Goal: Task Accomplishment & Management: Manage account settings

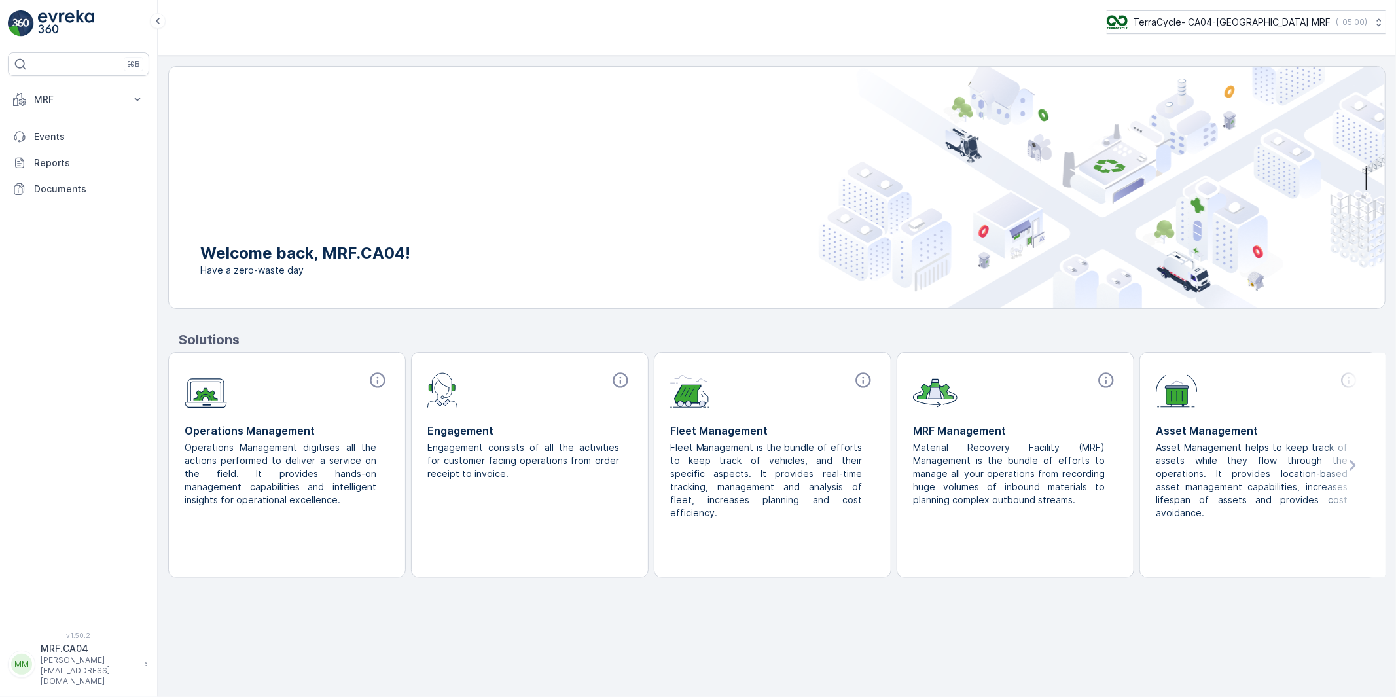
click at [76, 655] on p "MRF.CA04" at bounding box center [89, 648] width 97 height 13
click at [54, 645] on span "Log Out" at bounding box center [48, 641] width 35 height 13
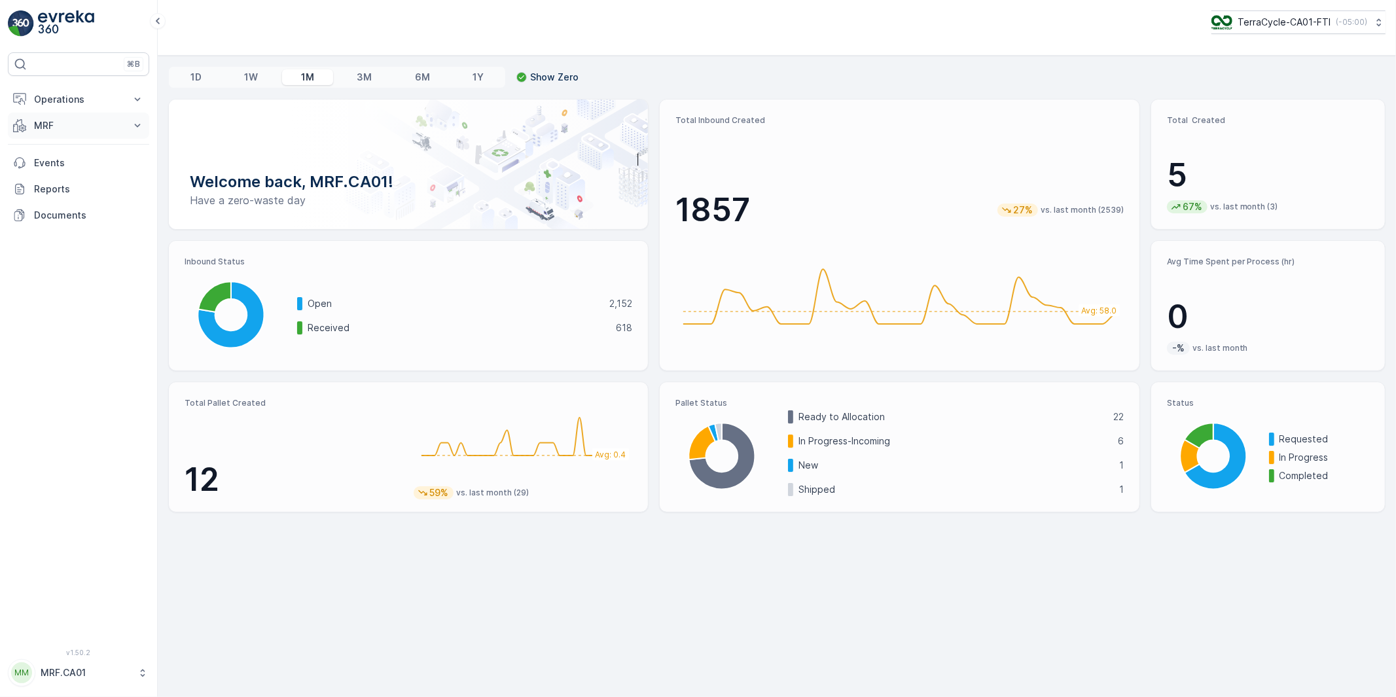
click at [43, 124] on p "MRF" at bounding box center [78, 125] width 89 height 13
click at [52, 223] on p "Outbound" at bounding box center [55, 221] width 45 height 13
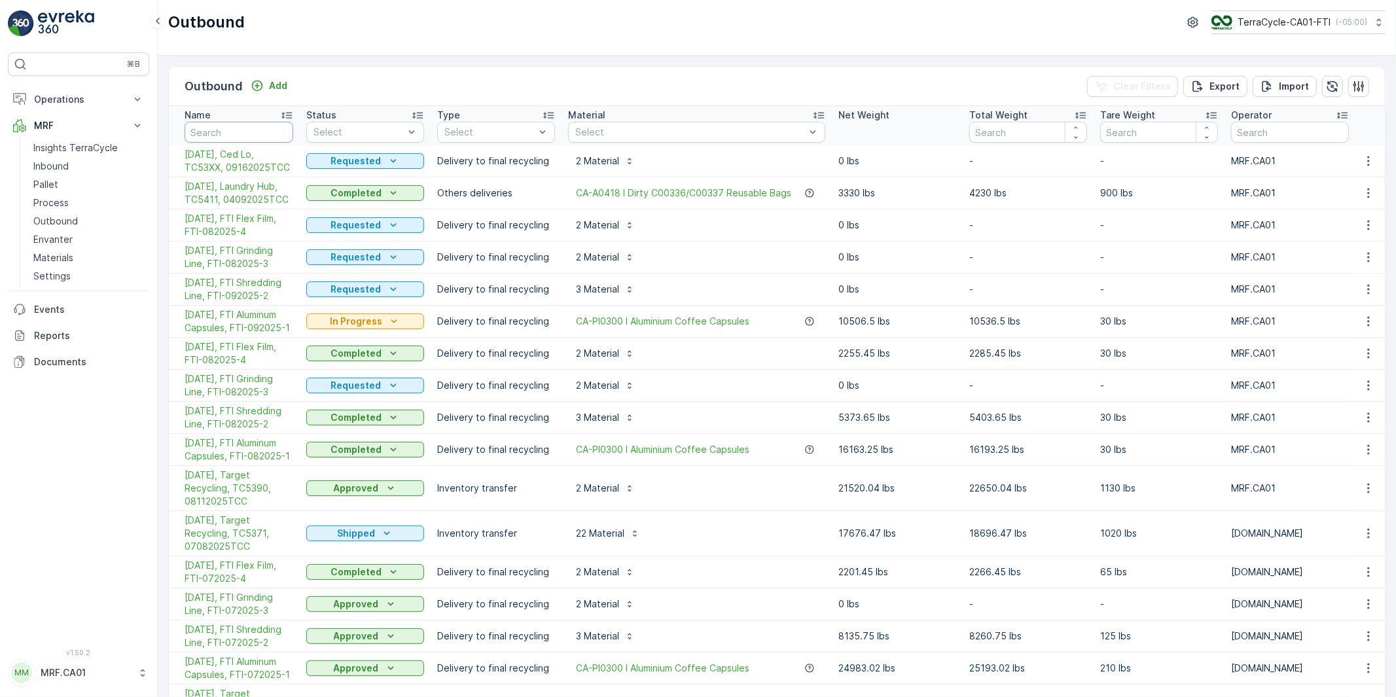
click at [260, 135] on input "text" at bounding box center [239, 132] width 109 height 21
type input "COM2"
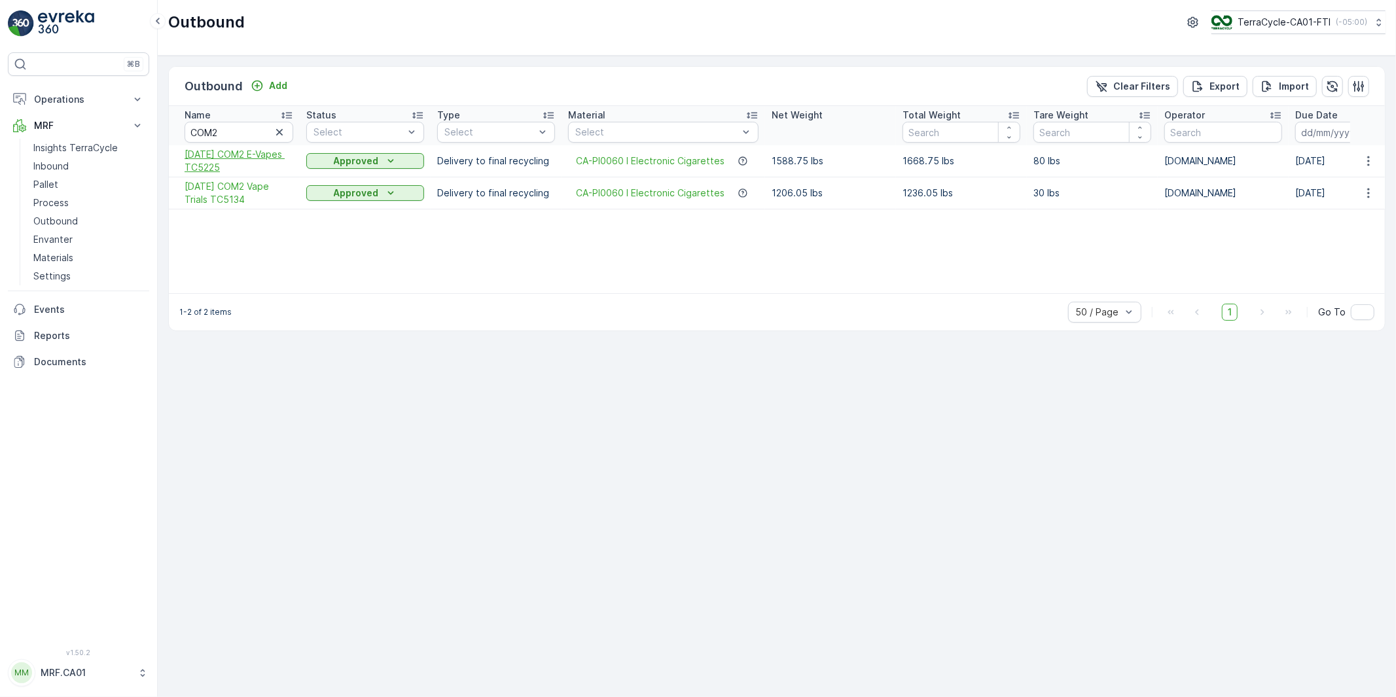
drag, startPoint x: 181, startPoint y: 154, endPoint x: 252, endPoint y: 170, distance: 72.4
click at [252, 170] on td "[DATE] COM2 E-Vapes TC5225" at bounding box center [234, 161] width 131 height 32
drag, startPoint x: 182, startPoint y: 184, endPoint x: 252, endPoint y: 204, distance: 72.7
click at [252, 204] on td "[DATE] COM2 Vape Trials TC5134" at bounding box center [234, 193] width 131 height 32
copy span "[DATE] COM2 Vape Trials TC5134"
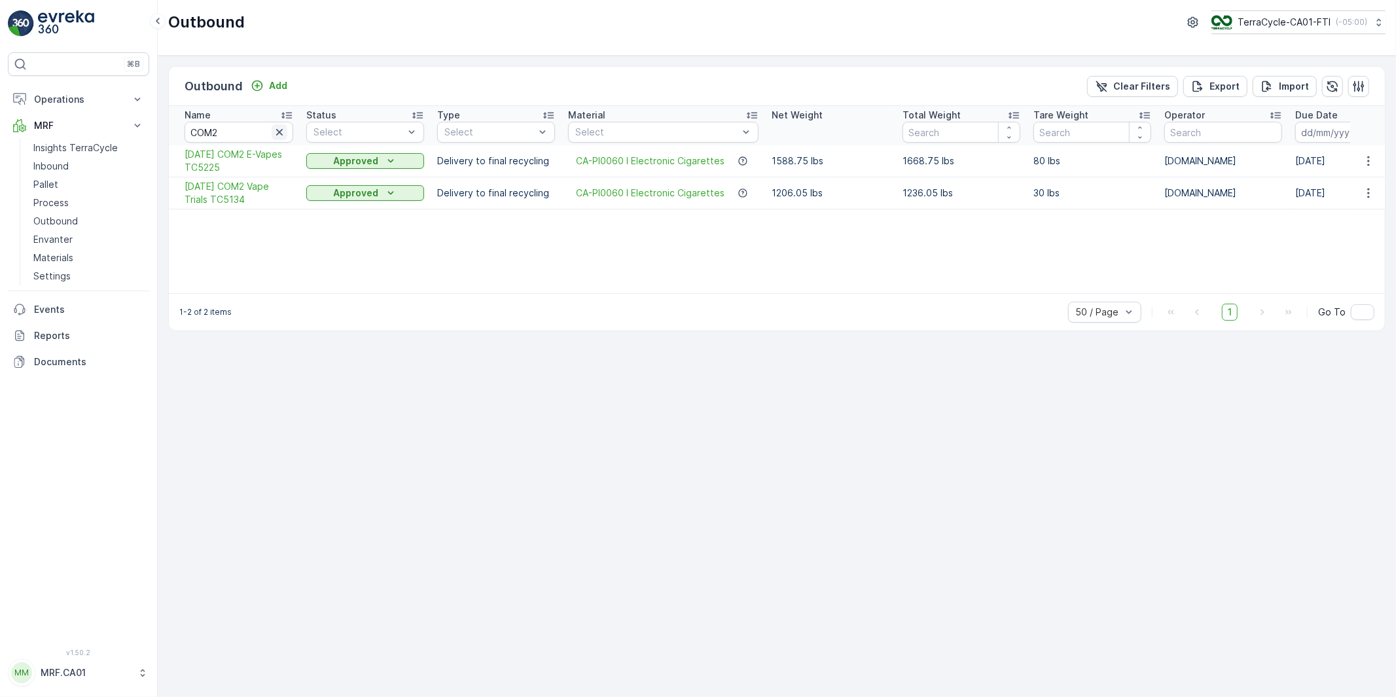
click at [279, 132] on icon "button" at bounding box center [279, 132] width 7 height 7
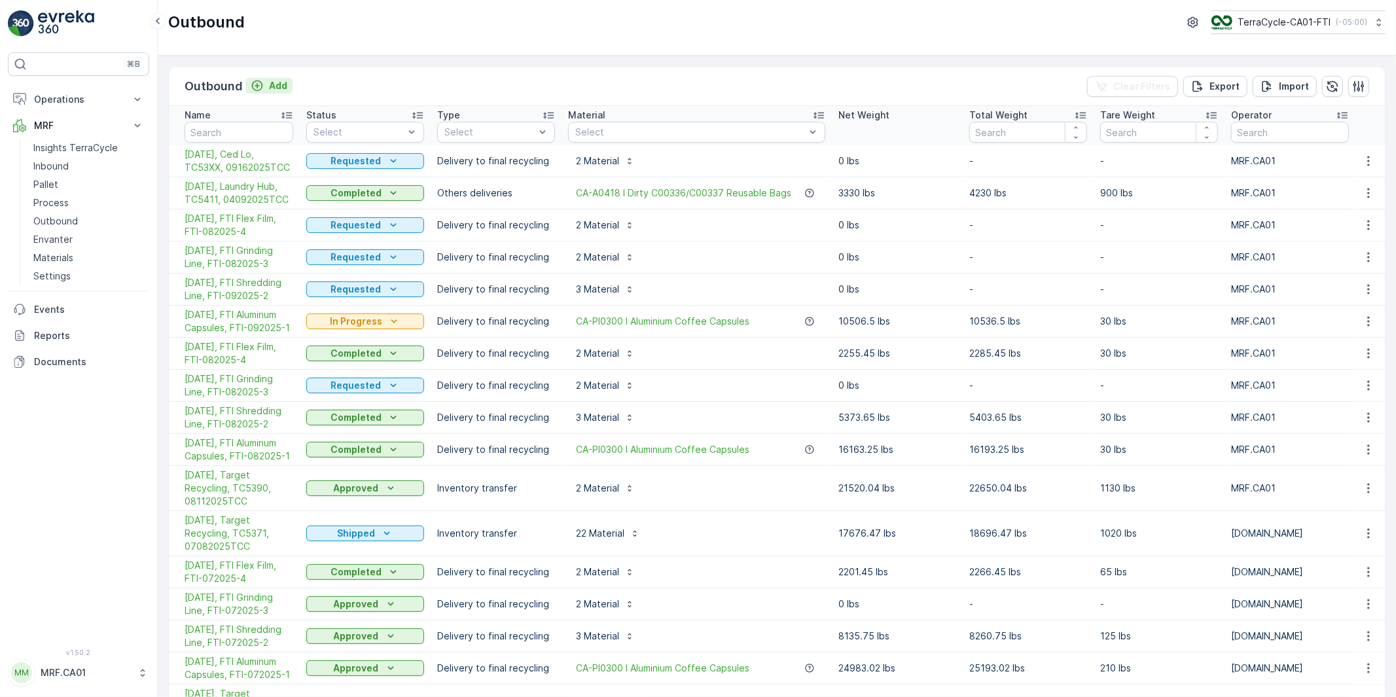
click at [270, 86] on p "Add" at bounding box center [278, 85] width 18 height 13
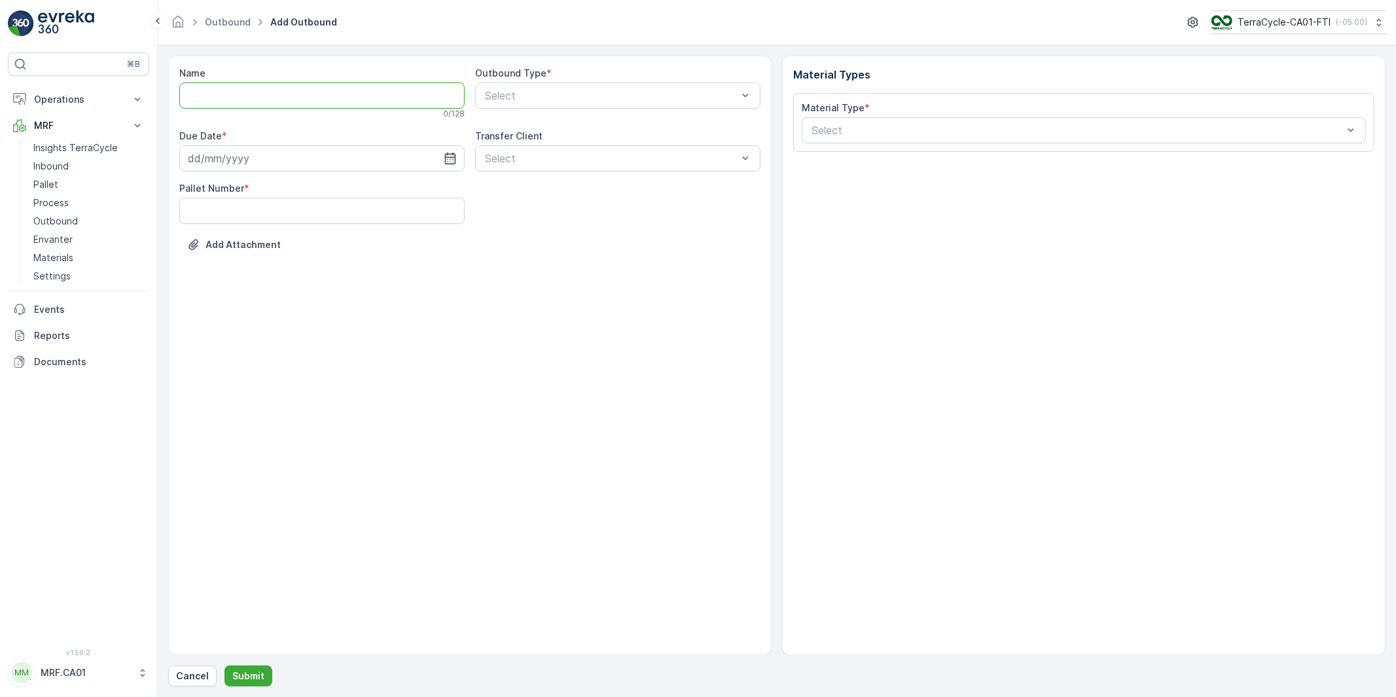
click at [298, 95] on input "Name" at bounding box center [321, 95] width 285 height 26
paste input "[DATE] COM2 Vape TC5418"
type input "[DATE] COM2 Vape TC5418"
click at [535, 192] on span "Delivery to final recycling" at bounding box center [544, 194] width 122 height 12
click at [454, 162] on icon "button" at bounding box center [450, 160] width 13 height 13
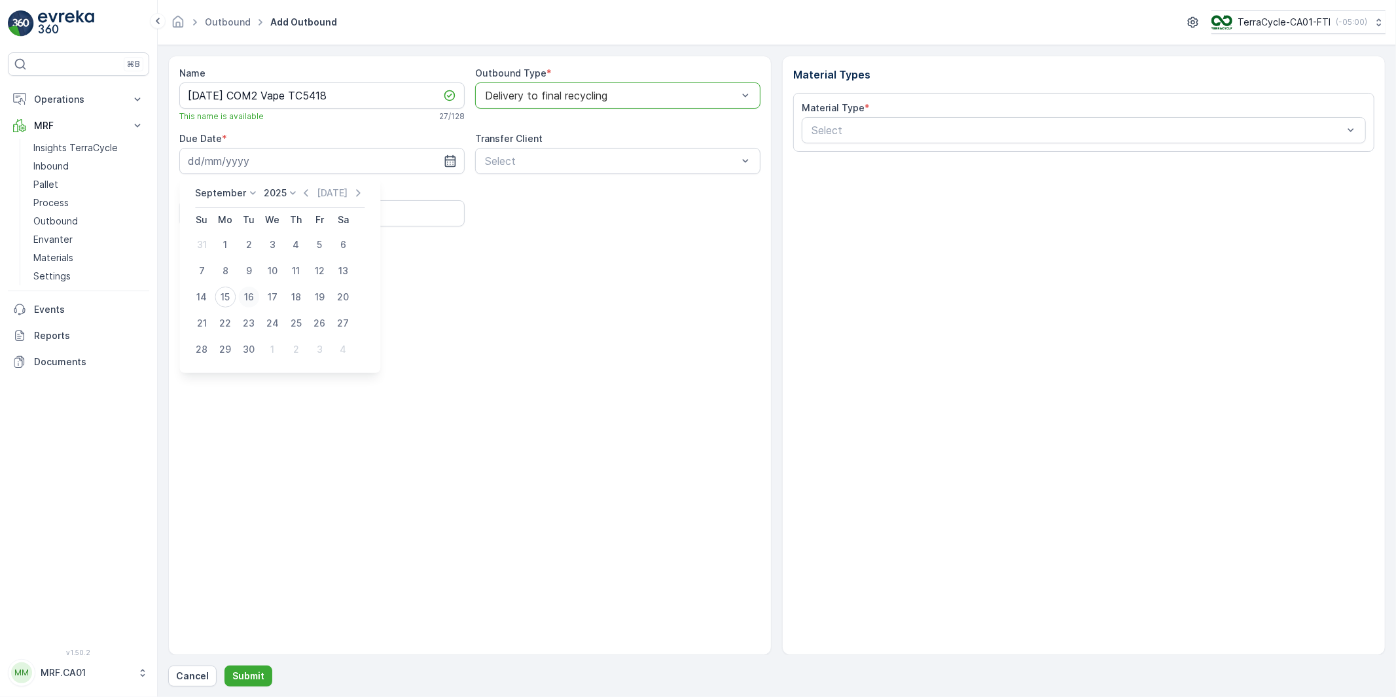
click at [245, 299] on div "16" at bounding box center [248, 297] width 21 height 21
type input "[DATE]"
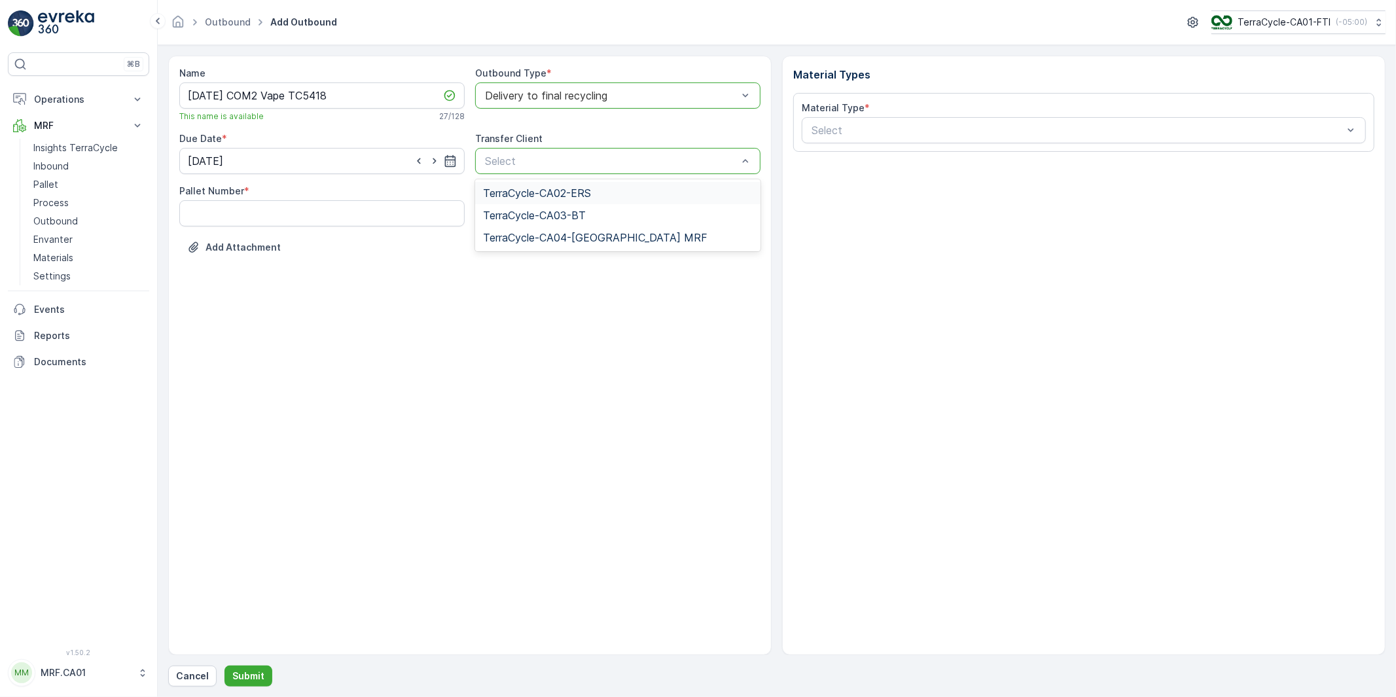
click at [340, 281] on div "Name [DATE] COM2 Vape TC5418 This name is available 27 / 128 Outbound Type * op…" at bounding box center [469, 355] width 603 height 599
click at [312, 213] on Number "Pallet Number" at bounding box center [321, 213] width 285 height 26
type Number "1"
click at [690, 302] on div "Name [DATE] COM2 Vape TC5418 This name is available 27 / 128 Outbound Type * op…" at bounding box center [469, 355] width 603 height 599
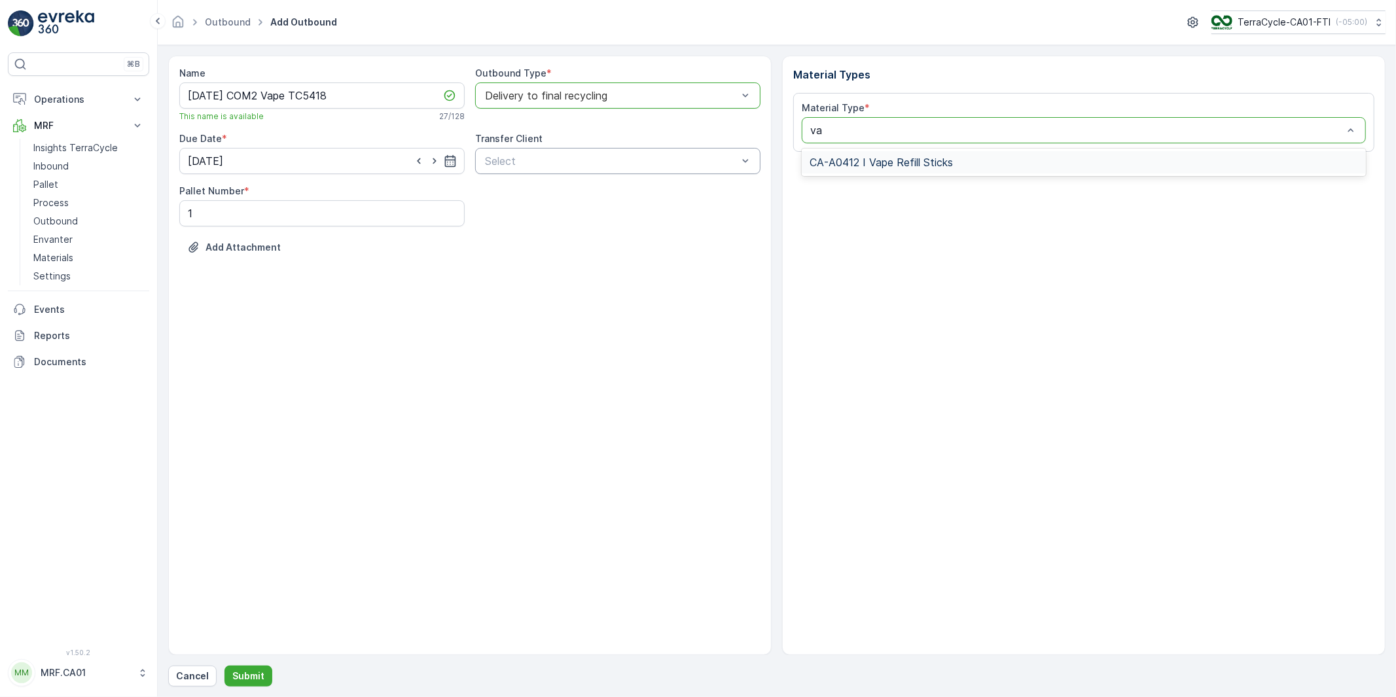
type input "v"
type input "elec"
click at [889, 161] on span "CA-PI0060 I Electronic Cigarettes" at bounding box center [894, 162] width 168 height 12
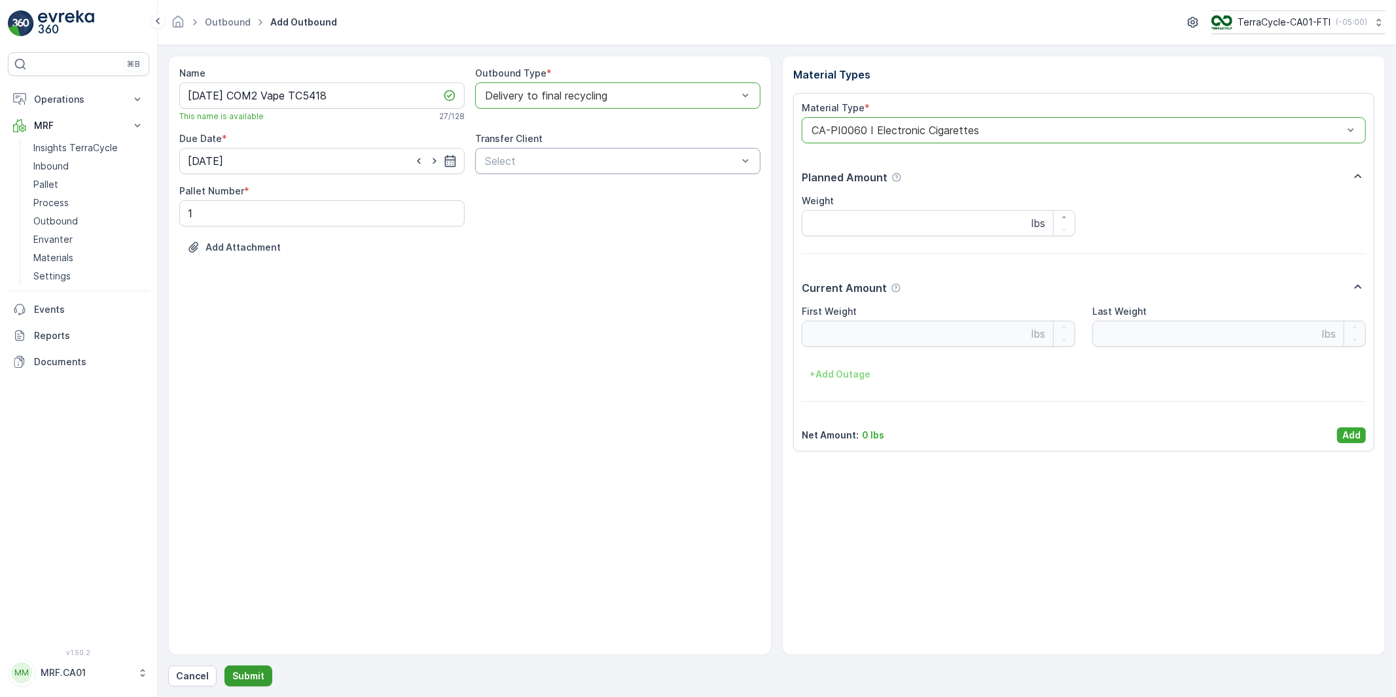
click at [250, 678] on p "Submit" at bounding box center [248, 676] width 32 height 13
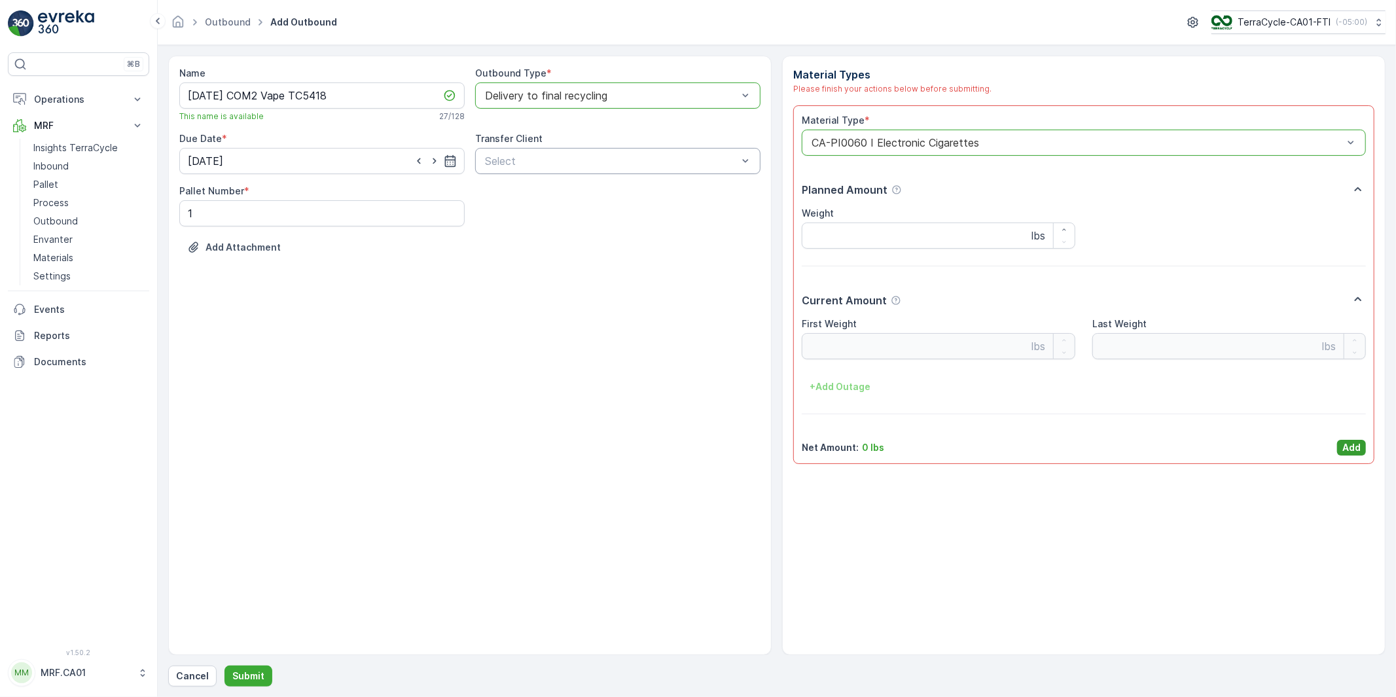
click at [1357, 446] on p "Add" at bounding box center [1351, 447] width 18 height 13
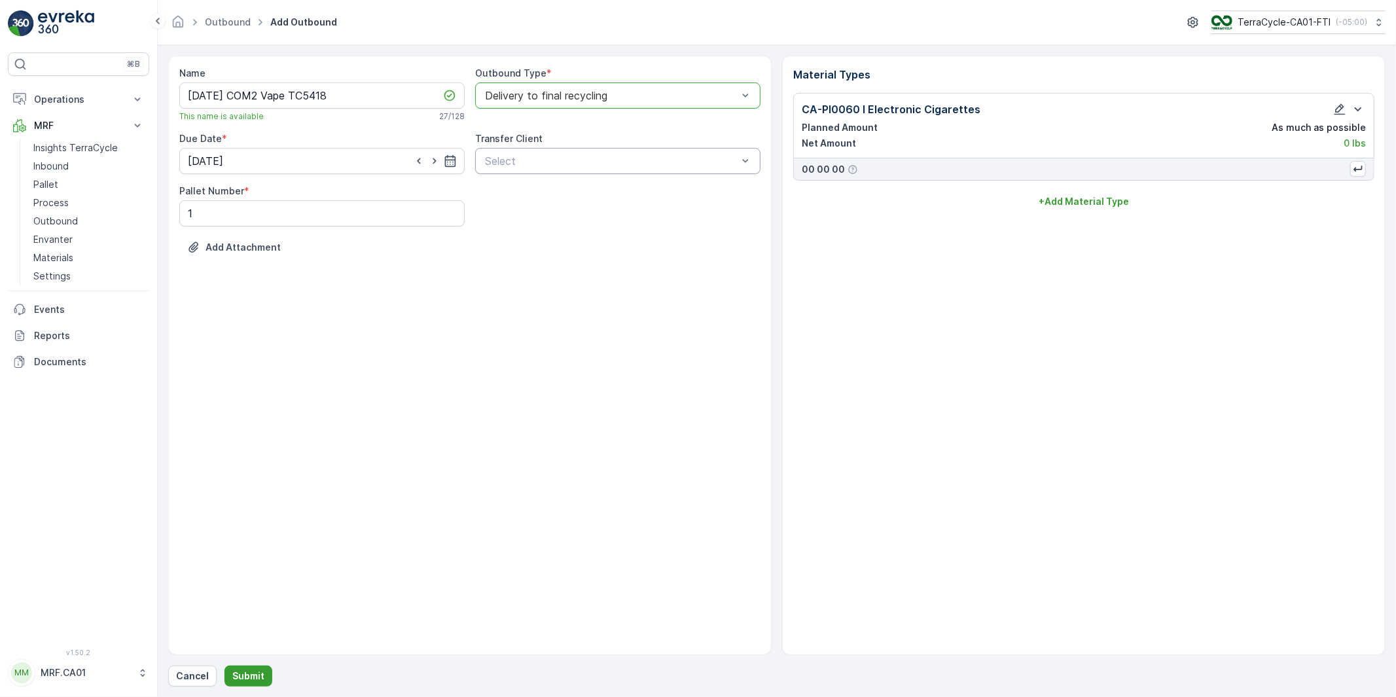
click at [247, 674] on p "Submit" at bounding box center [248, 676] width 32 height 13
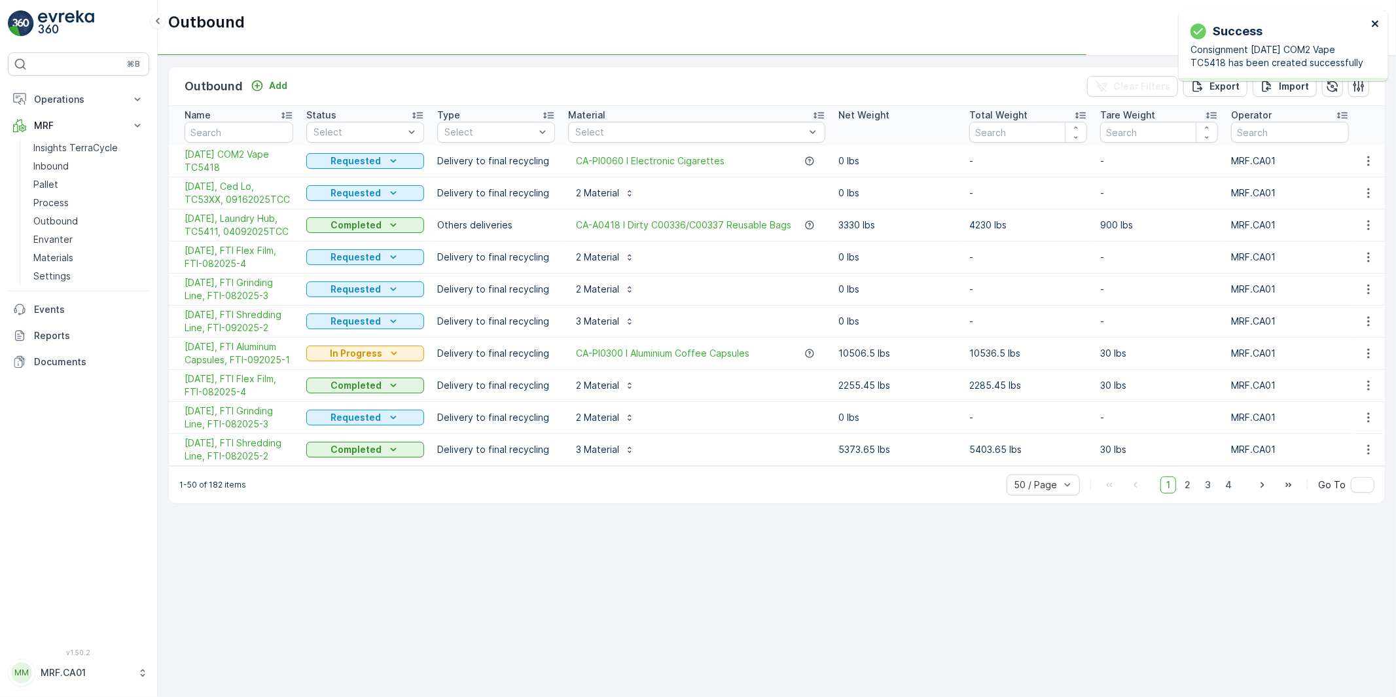
click at [1376, 22] on icon "close" at bounding box center [1375, 23] width 9 height 10
click at [504, 159] on p "Delivery to final recycling" at bounding box center [496, 160] width 118 height 13
click at [513, 159] on p "Delivery to final recycling" at bounding box center [496, 160] width 118 height 13
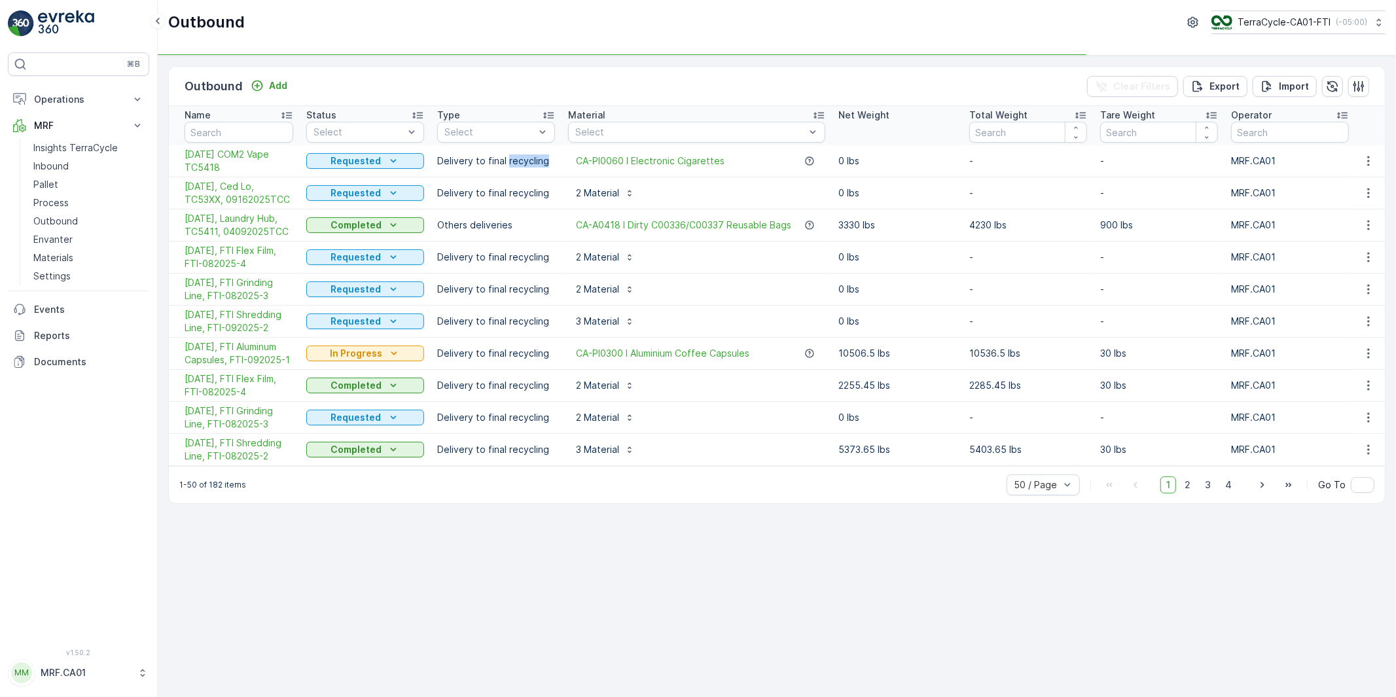
click at [533, 160] on p "Delivery to final recycling" at bounding box center [496, 160] width 118 height 13
click at [505, 164] on p "Delivery to final recycling" at bounding box center [496, 160] width 118 height 13
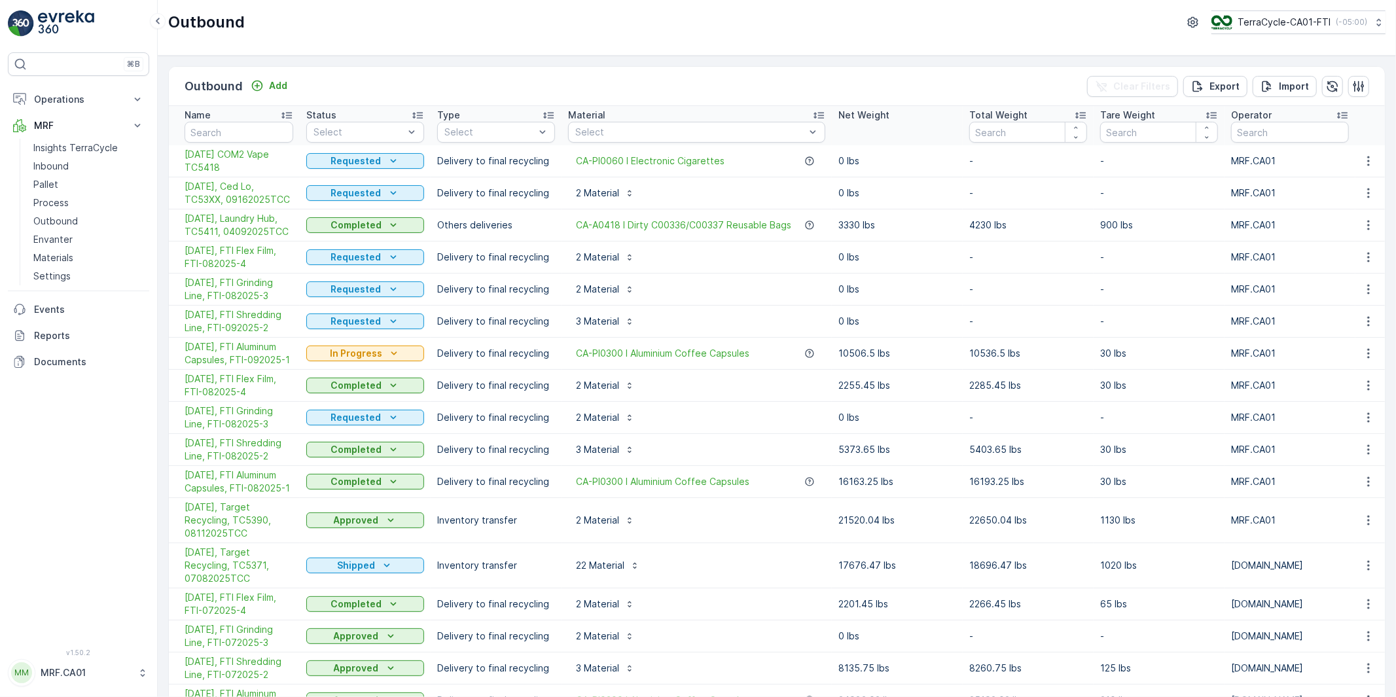
click at [487, 158] on p "Delivery to final recycling" at bounding box center [496, 160] width 118 height 13
click at [518, 158] on p "Delivery to final recycling" at bounding box center [496, 160] width 118 height 13
click at [482, 161] on p "Delivery to final recycling" at bounding box center [496, 160] width 118 height 13
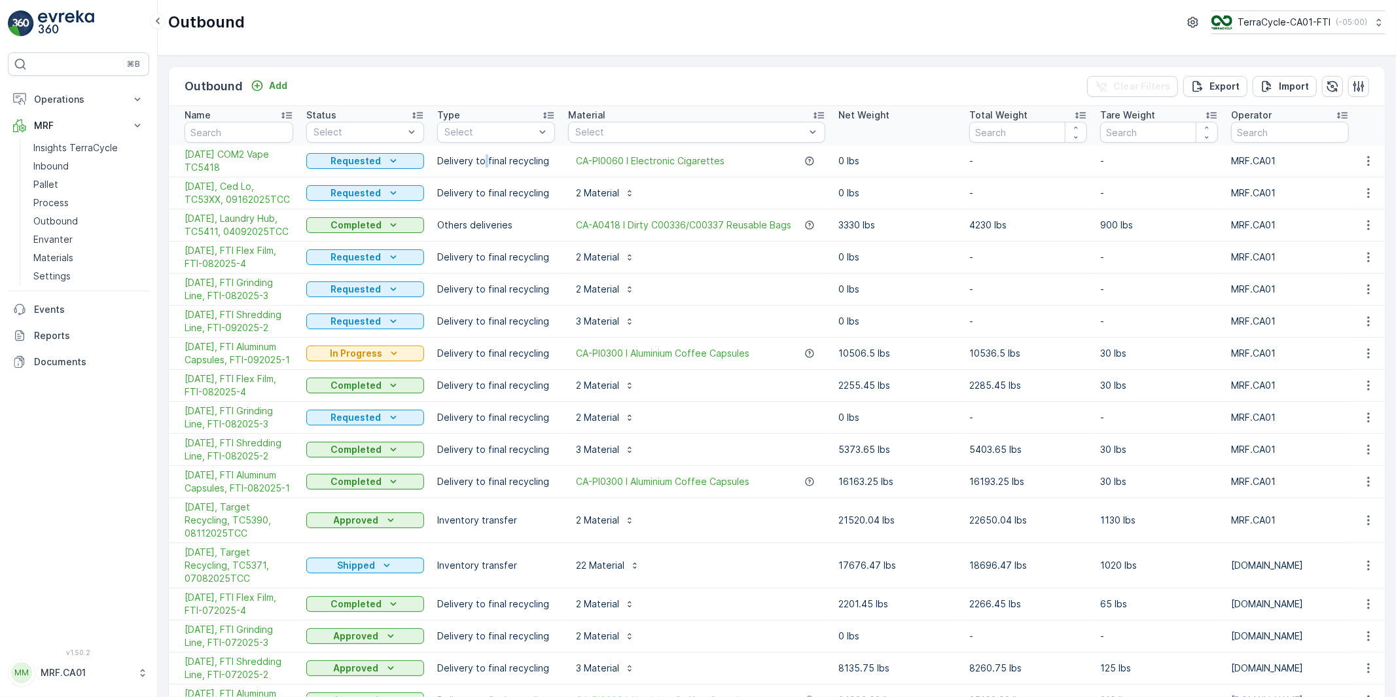
click at [482, 161] on p "Delivery to final recycling" at bounding box center [496, 160] width 118 height 13
click at [467, 159] on p "Delivery to final recycling" at bounding box center [496, 160] width 118 height 13
drag, startPoint x: 467, startPoint y: 159, endPoint x: 499, endPoint y: 159, distance: 32.1
click at [467, 159] on p "Delivery to final recycling" at bounding box center [496, 160] width 118 height 13
click at [499, 158] on p "Delivery to final recycling" at bounding box center [496, 160] width 118 height 13
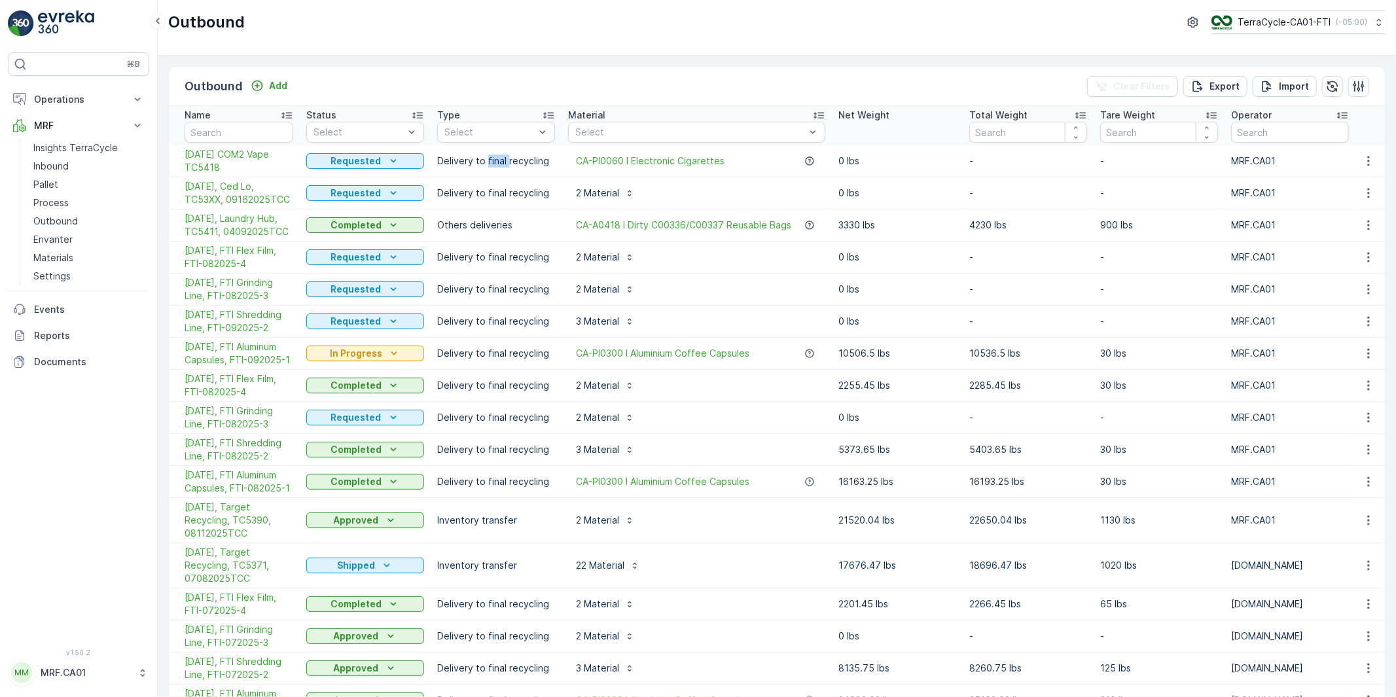
click at [500, 158] on p "Delivery to final recycling" at bounding box center [496, 160] width 118 height 13
click at [525, 159] on p "Delivery to final recycling" at bounding box center [496, 160] width 118 height 13
click at [493, 162] on p "Delivery to final recycling" at bounding box center [496, 160] width 118 height 13
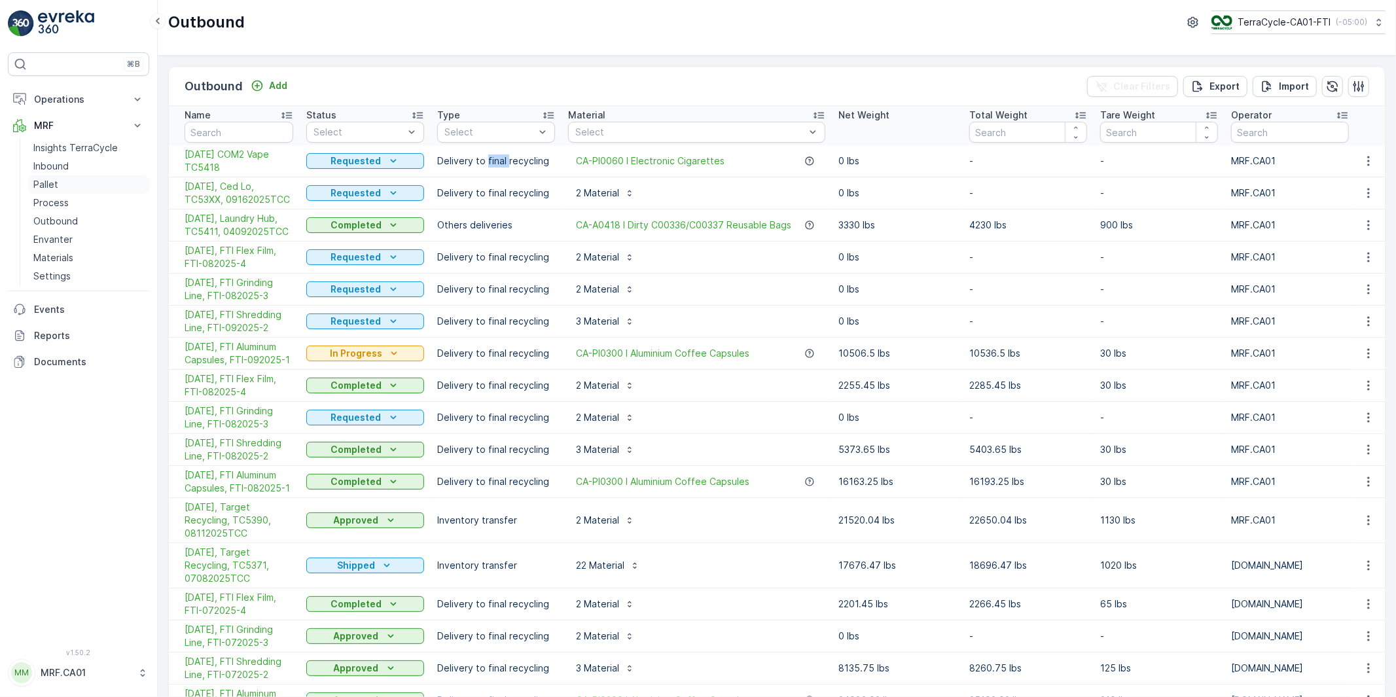
click at [47, 181] on p "Pallet" at bounding box center [45, 184] width 25 height 13
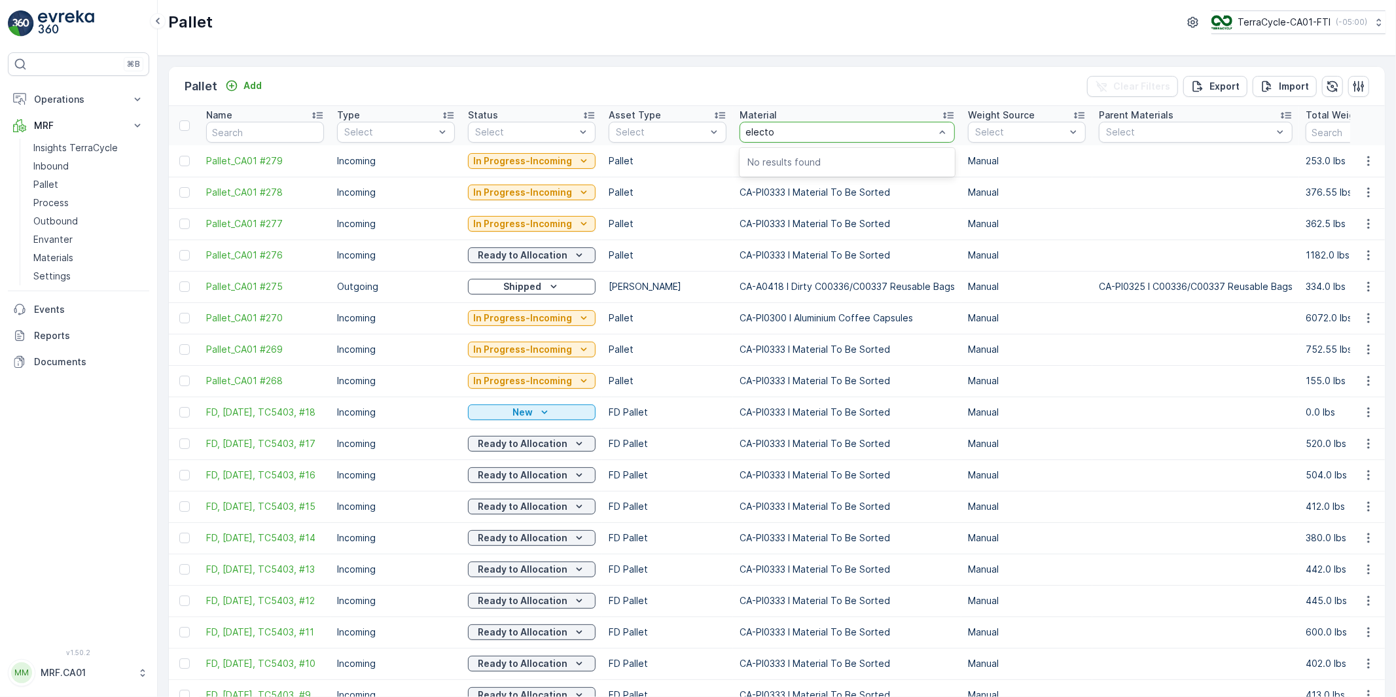
type input "elect"
click at [773, 162] on p "CA-PI0060 I Electronic Cigarettes" at bounding box center [838, 162] width 154 height 13
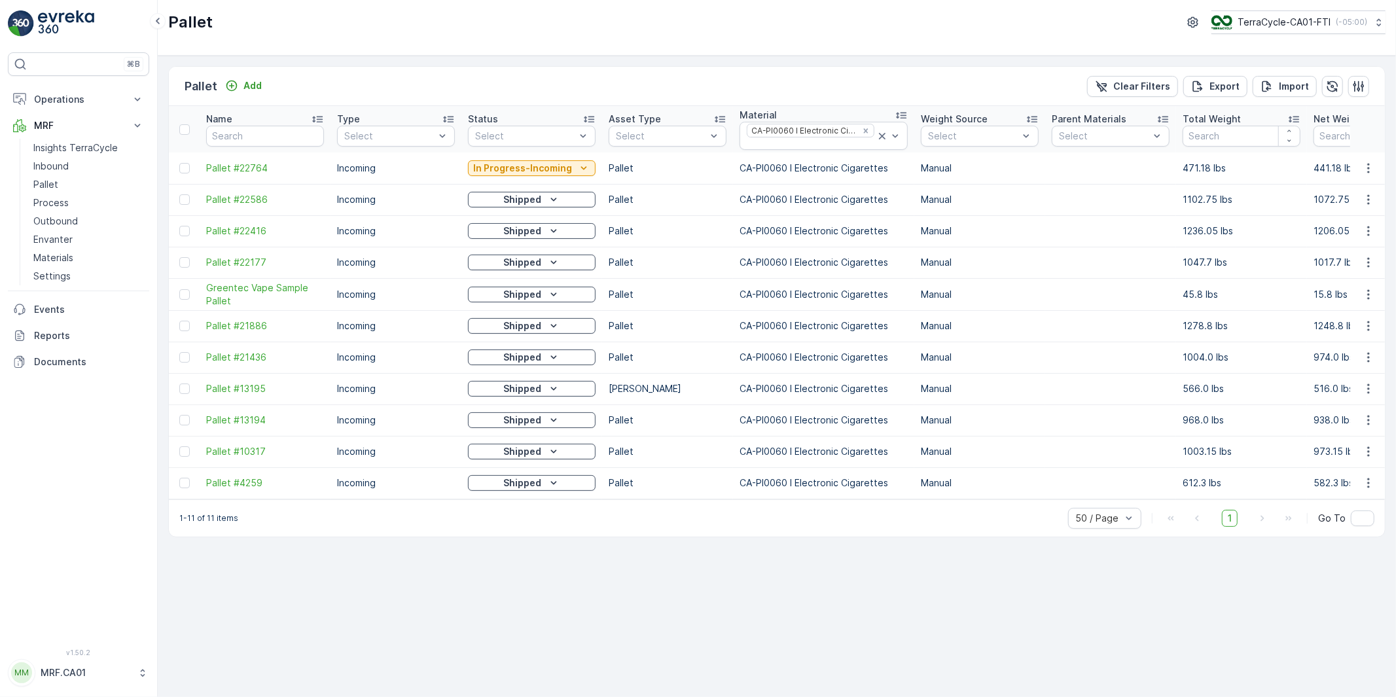
click at [609, 162] on p "Pallet" at bounding box center [668, 168] width 118 height 13
click at [610, 164] on p "Pallet" at bounding box center [668, 168] width 118 height 13
click at [1314, 169] on p "441.18 lbs" at bounding box center [1373, 168] width 118 height 13
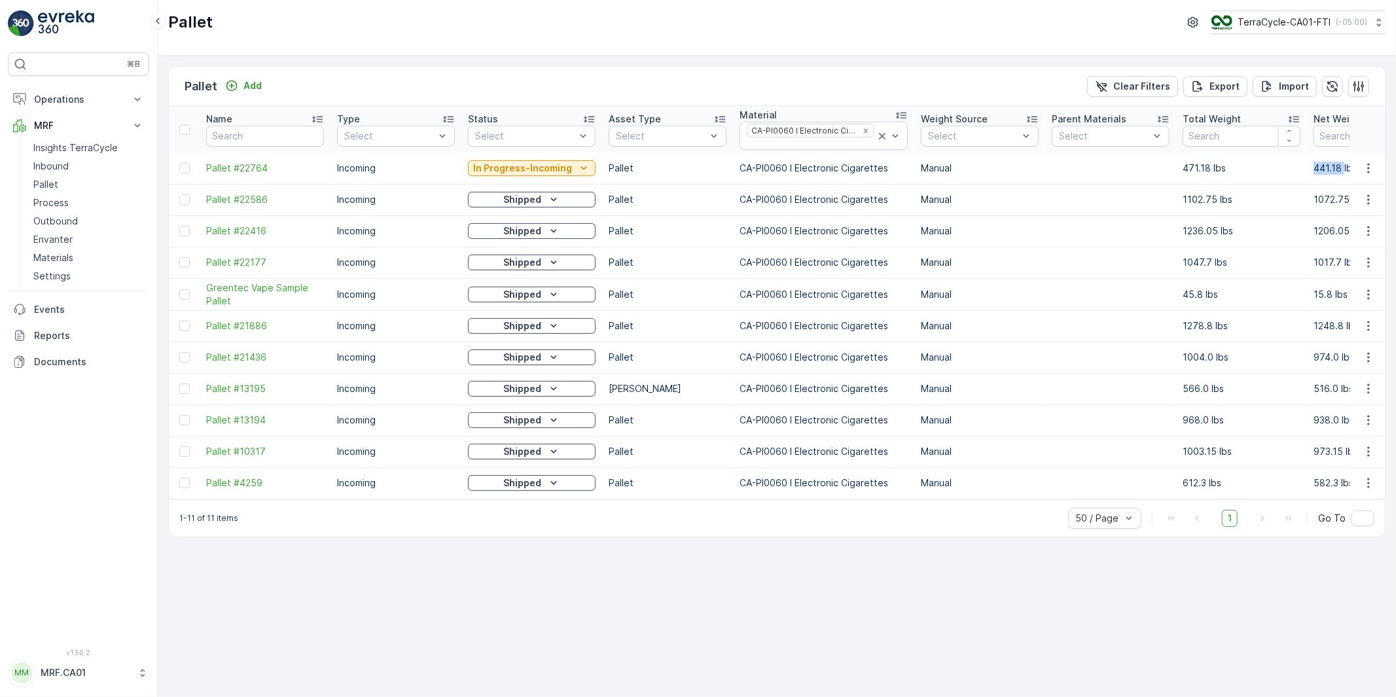
click at [1314, 169] on p "441.18 lbs" at bounding box center [1373, 168] width 118 height 13
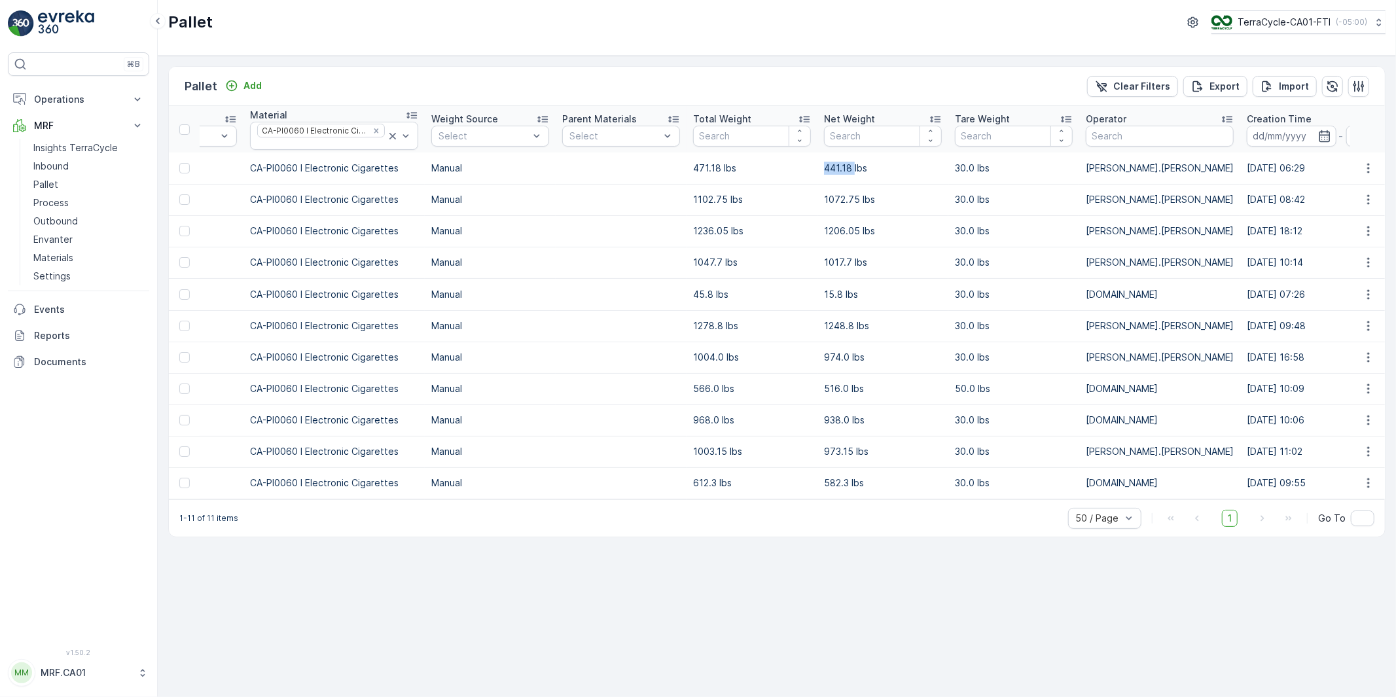
scroll to position [0, 492]
click at [842, 168] on p "441.18 lbs" at bounding box center [881, 168] width 118 height 13
drag, startPoint x: 853, startPoint y: 166, endPoint x: 769, endPoint y: 168, distance: 84.4
click at [769, 168] on tr "Pallet #22764 Incoming In Progress-Incoming Pallet CA-PI0060 I Electronic Cigar…" at bounding box center [971, 167] width 2588 height 31
click at [800, 171] on td "471.18 lbs" at bounding box center [750, 167] width 131 height 31
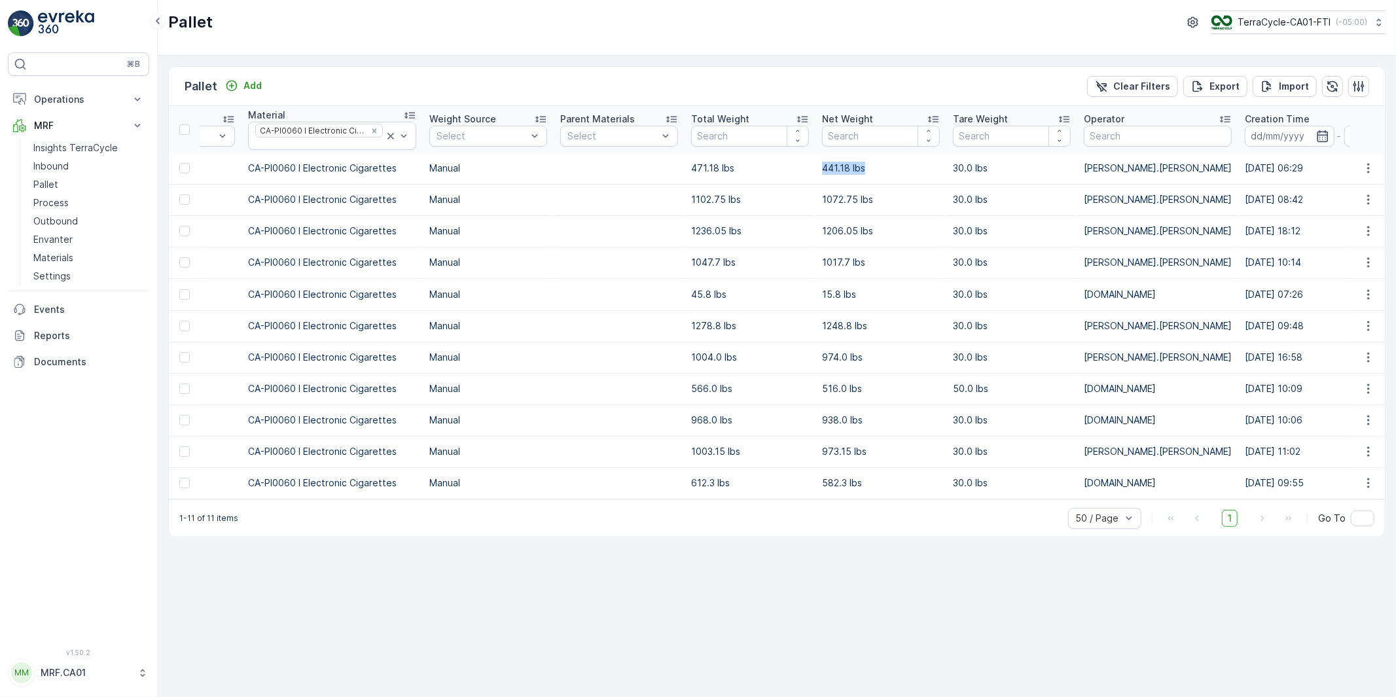
drag, startPoint x: 810, startPoint y: 165, endPoint x: 882, endPoint y: 164, distance: 72.6
click at [882, 164] on td "441.18 lbs" at bounding box center [880, 167] width 131 height 31
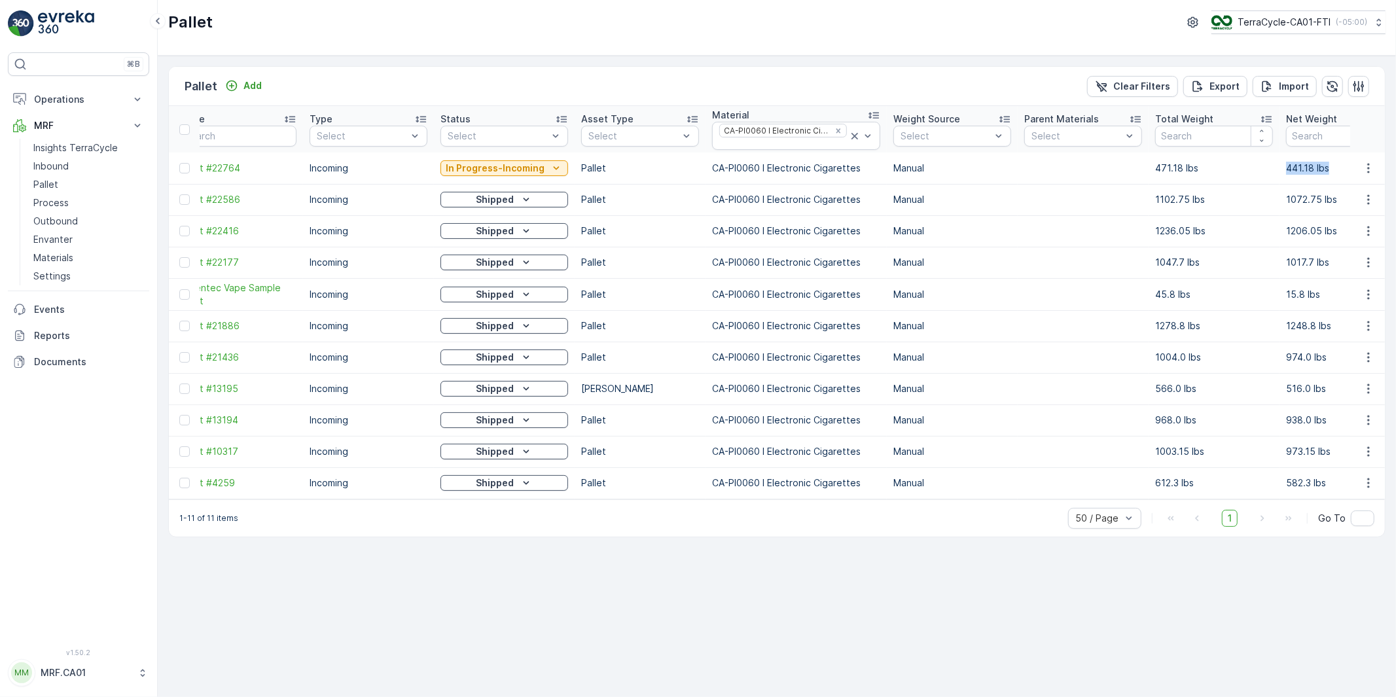
scroll to position [0, 0]
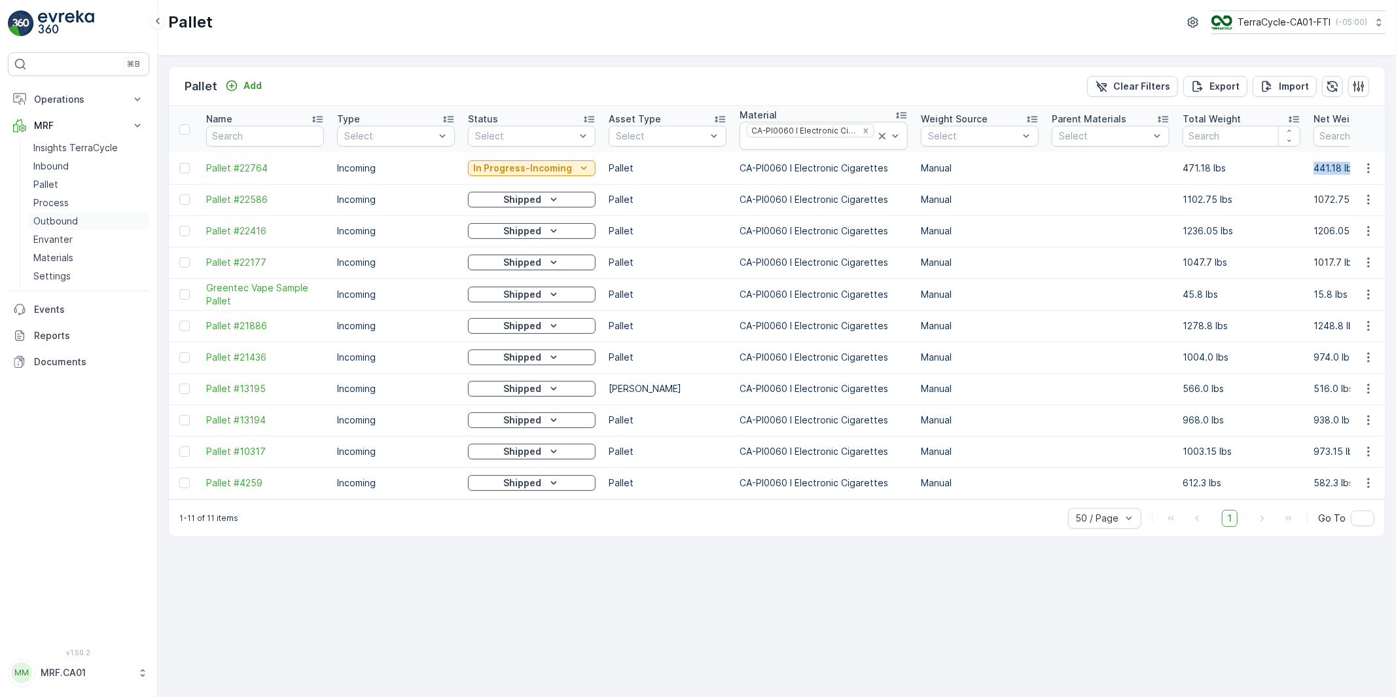
click at [47, 218] on p "Outbound" at bounding box center [55, 221] width 45 height 13
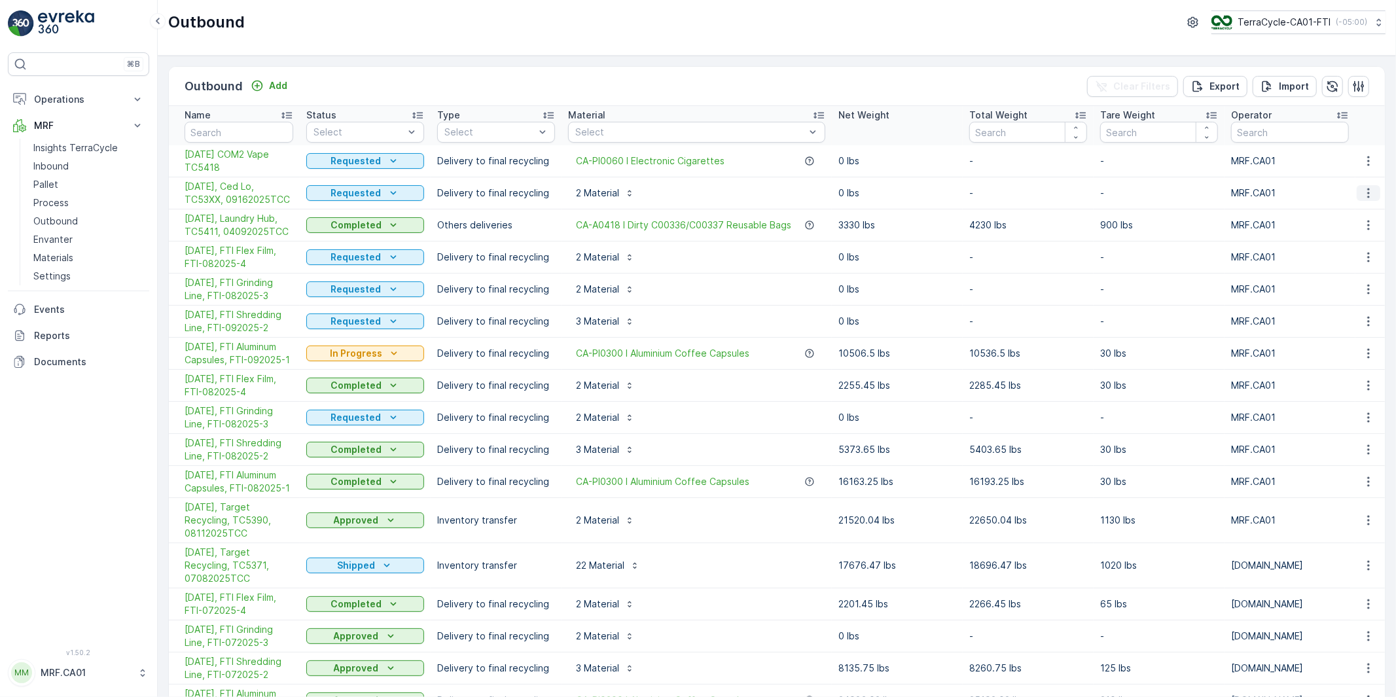
click at [1367, 190] on icon "button" at bounding box center [1368, 193] width 13 height 13
click at [1323, 229] on span "Edit Outbound" at bounding box center [1330, 230] width 64 height 13
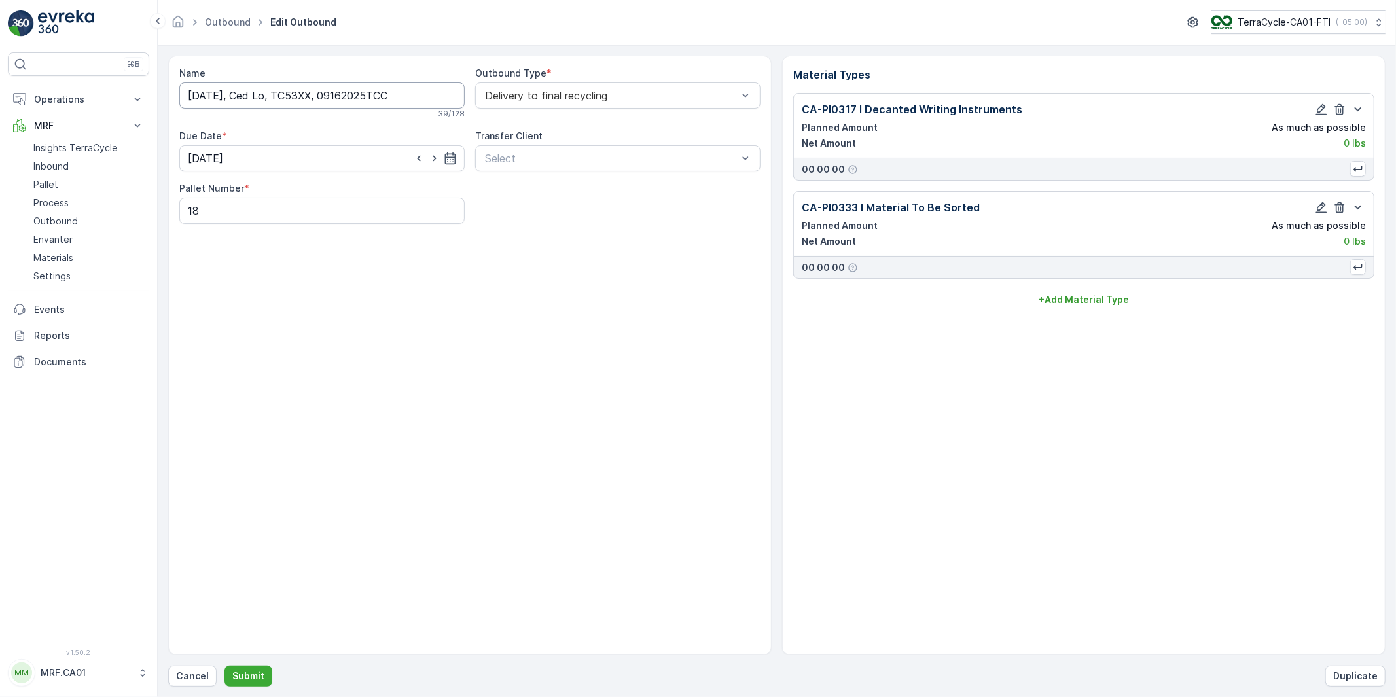
click at [329, 95] on input "[DATE], Ced Lo, TC53XX, 09162025TCC" at bounding box center [321, 95] width 285 height 26
type input "[DATE], Ced Lo, TC5419, 09162025TCC"
click at [243, 674] on p "Submit" at bounding box center [248, 676] width 32 height 13
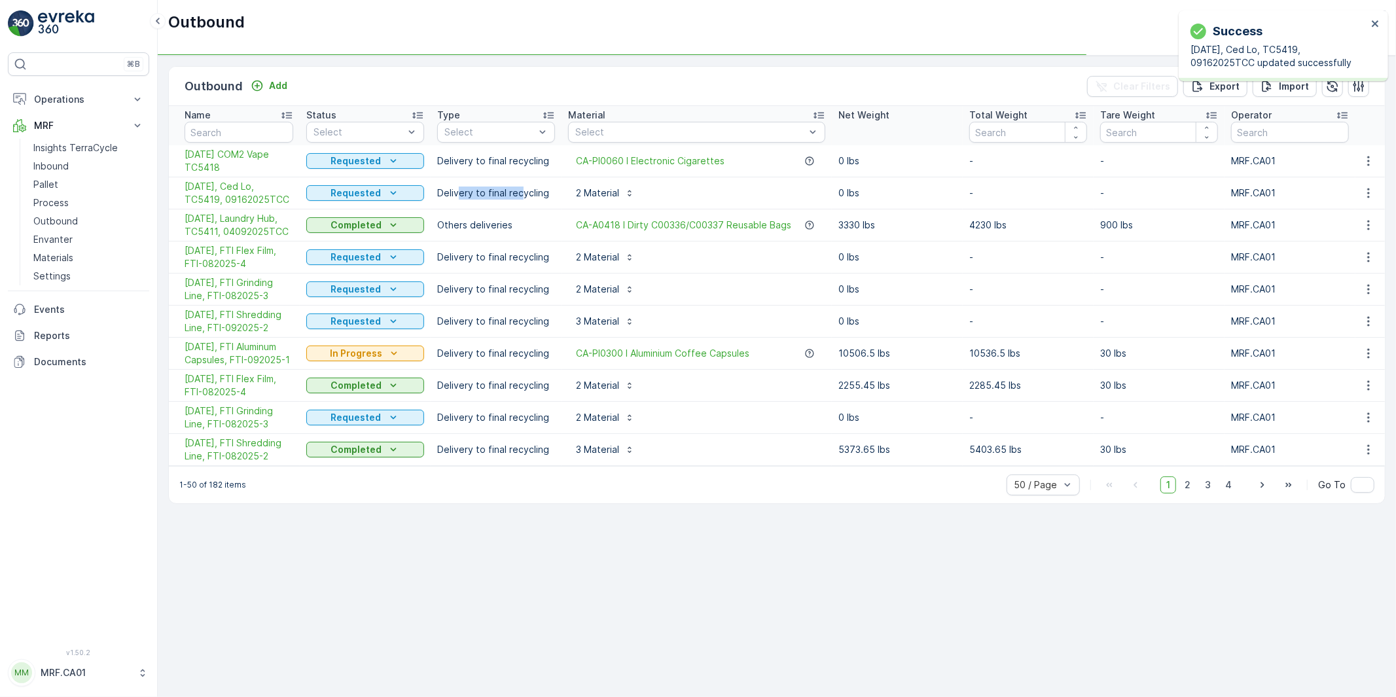
drag, startPoint x: 522, startPoint y: 192, endPoint x: 496, endPoint y: 194, distance: 26.2
click at [519, 192] on p "Delivery to final recycling" at bounding box center [496, 193] width 118 height 13
click at [488, 194] on p "Delivery to final recycling" at bounding box center [496, 193] width 118 height 13
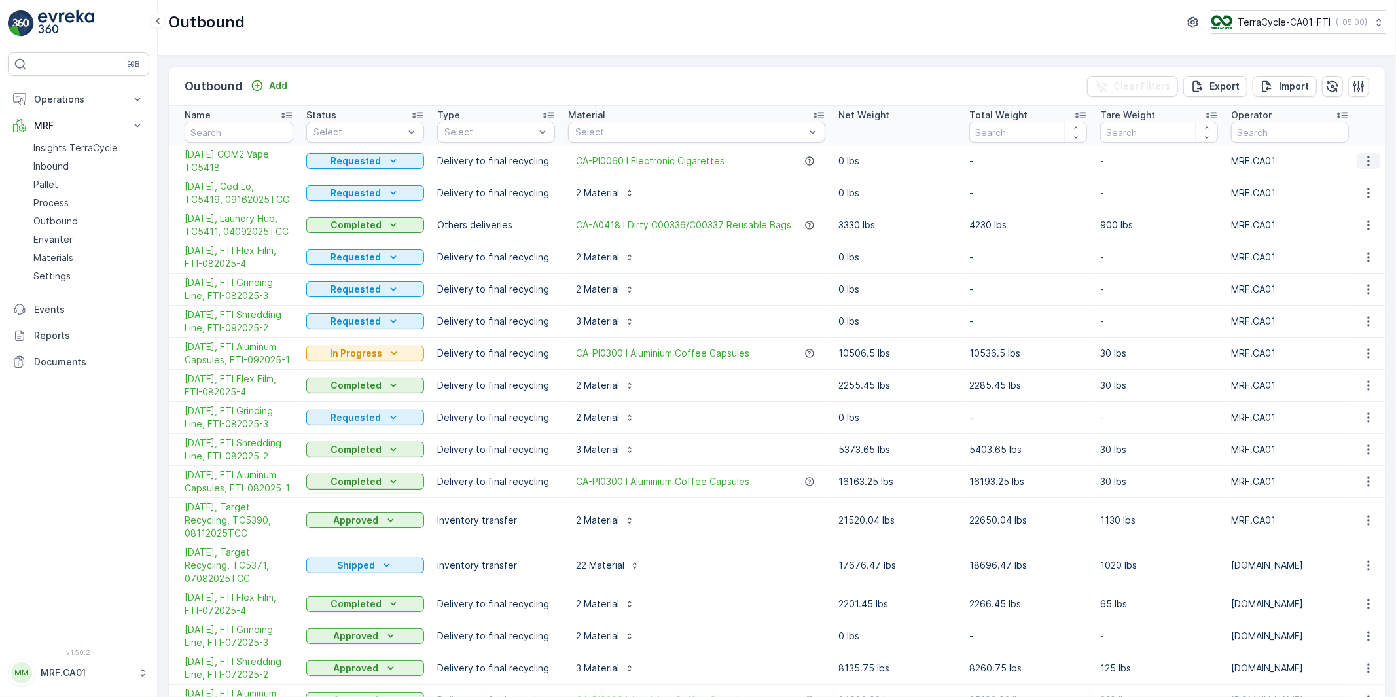
click at [1365, 159] on icon "button" at bounding box center [1368, 160] width 13 height 13
click at [1322, 198] on span "Edit Outbound" at bounding box center [1330, 198] width 64 height 13
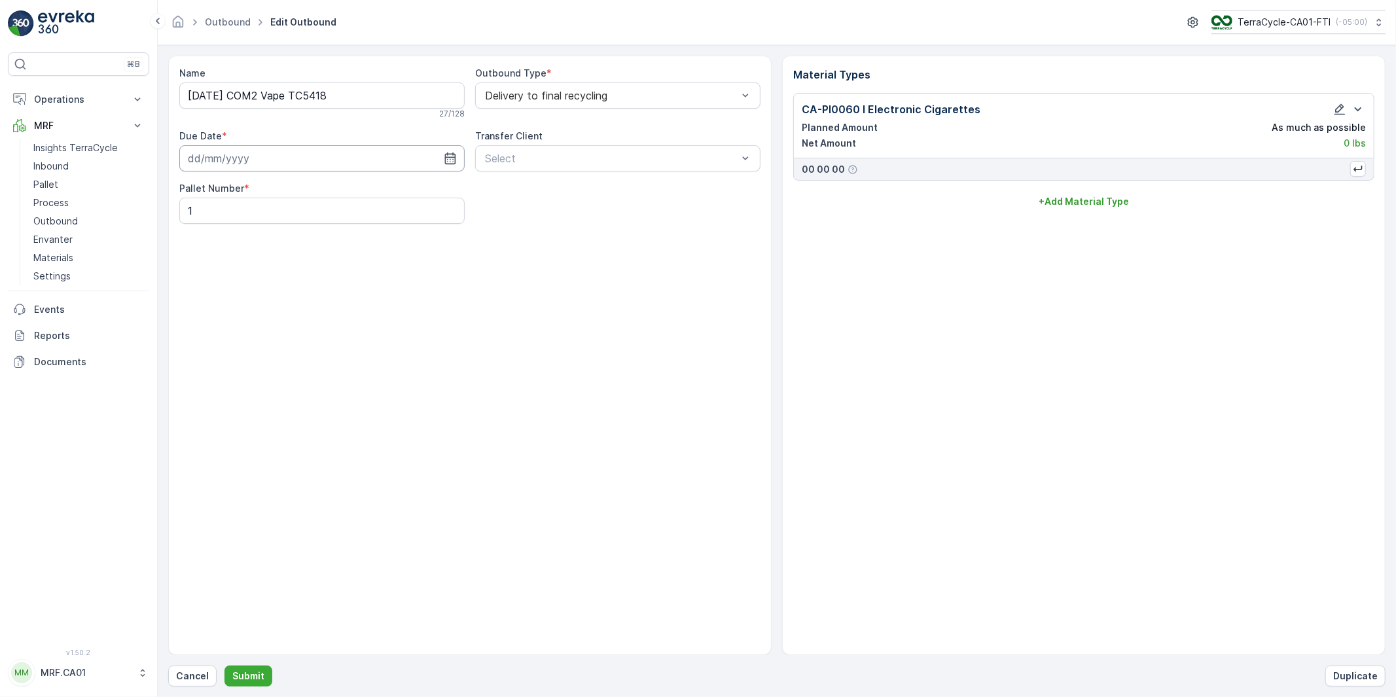
type input "[DATE]"
click at [363, 99] on input "[DATE] COM2 Vape TC5418" at bounding box center [321, 95] width 285 height 26
type input "[DATE] COM2 Vape TC5418, 16092025TCC-2"
click at [253, 685] on button "Submit" at bounding box center [248, 676] width 48 height 21
